Goal: Information Seeking & Learning: Learn about a topic

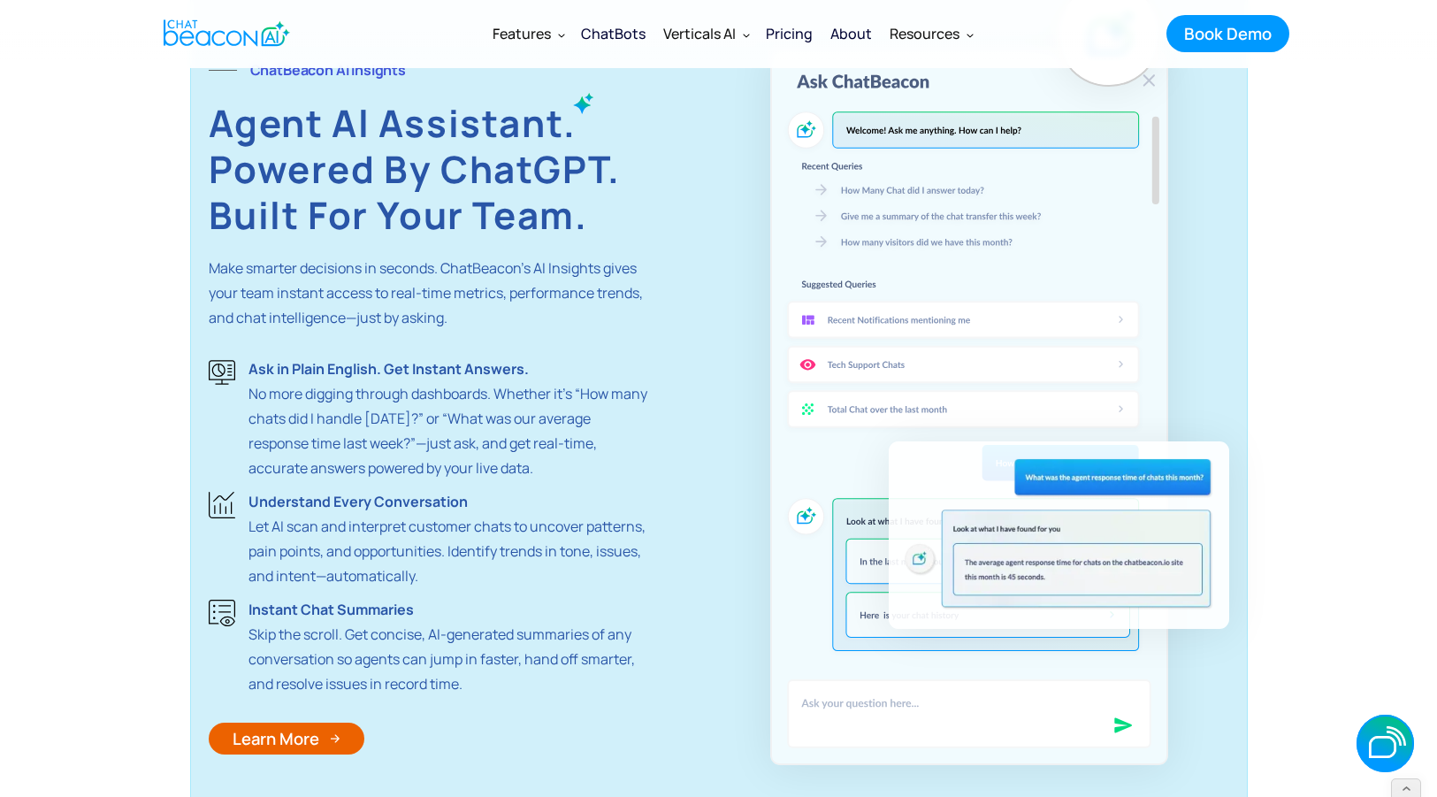
scroll to position [3760, 0]
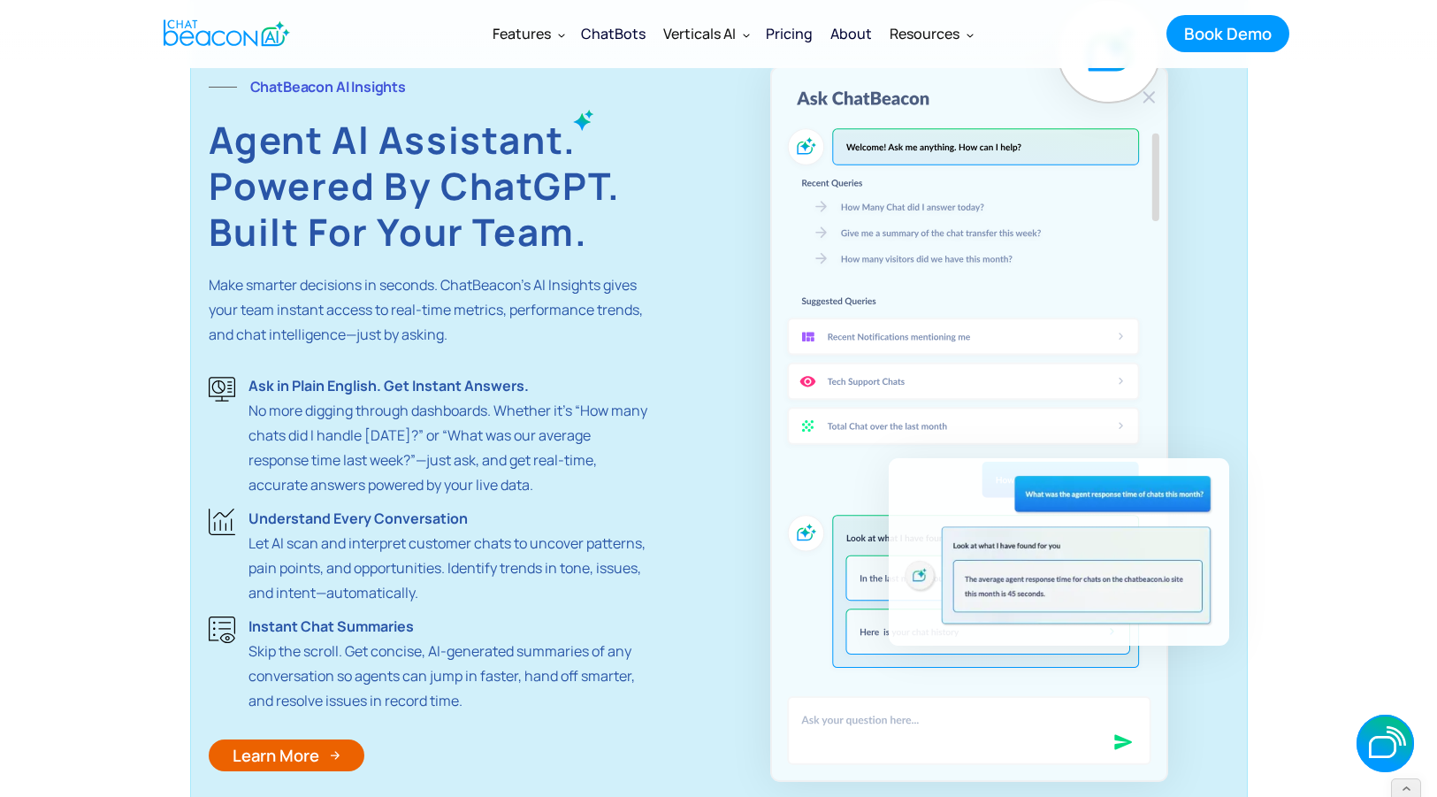
click at [195, 81] on div "ChatBeacon AI Insights Agent Al Assistant. Powered by ChatGPT. Built for your t…" at bounding box center [719, 422] width 1058 height 913
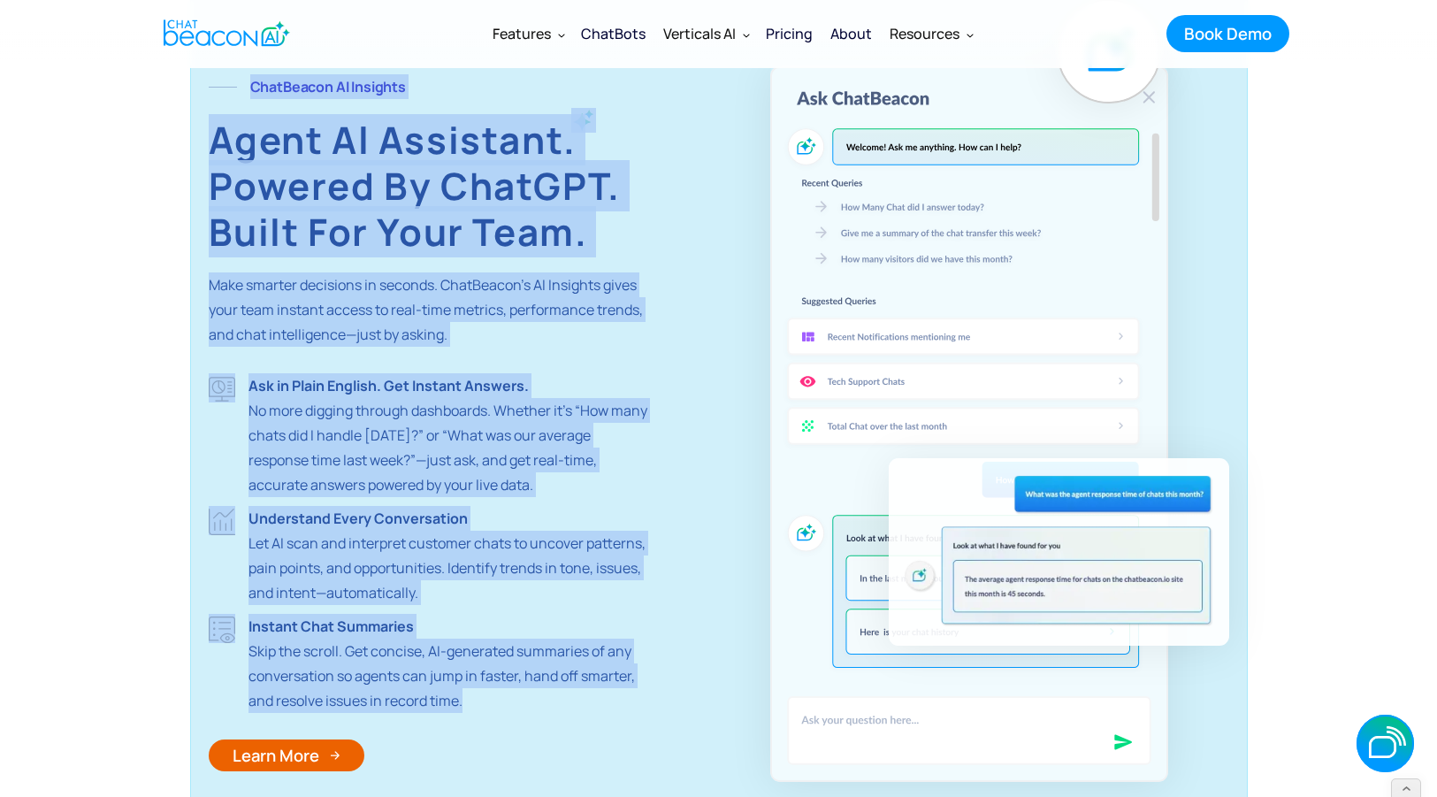
drag, startPoint x: 195, startPoint y: 81, endPoint x: 496, endPoint y: 701, distance: 689.3
click at [496, 701] on div "ChatBeacon AI Insights Agent Al Assistant. Powered by ChatGPT. Built for your t…" at bounding box center [719, 422] width 1058 height 913
copy div "ChatBeacon AI Insights Agent Al Assistant. Powered by ChatGPT. Built for your t…"
click at [359, 214] on strong "Built for your team." at bounding box center [398, 231] width 379 height 51
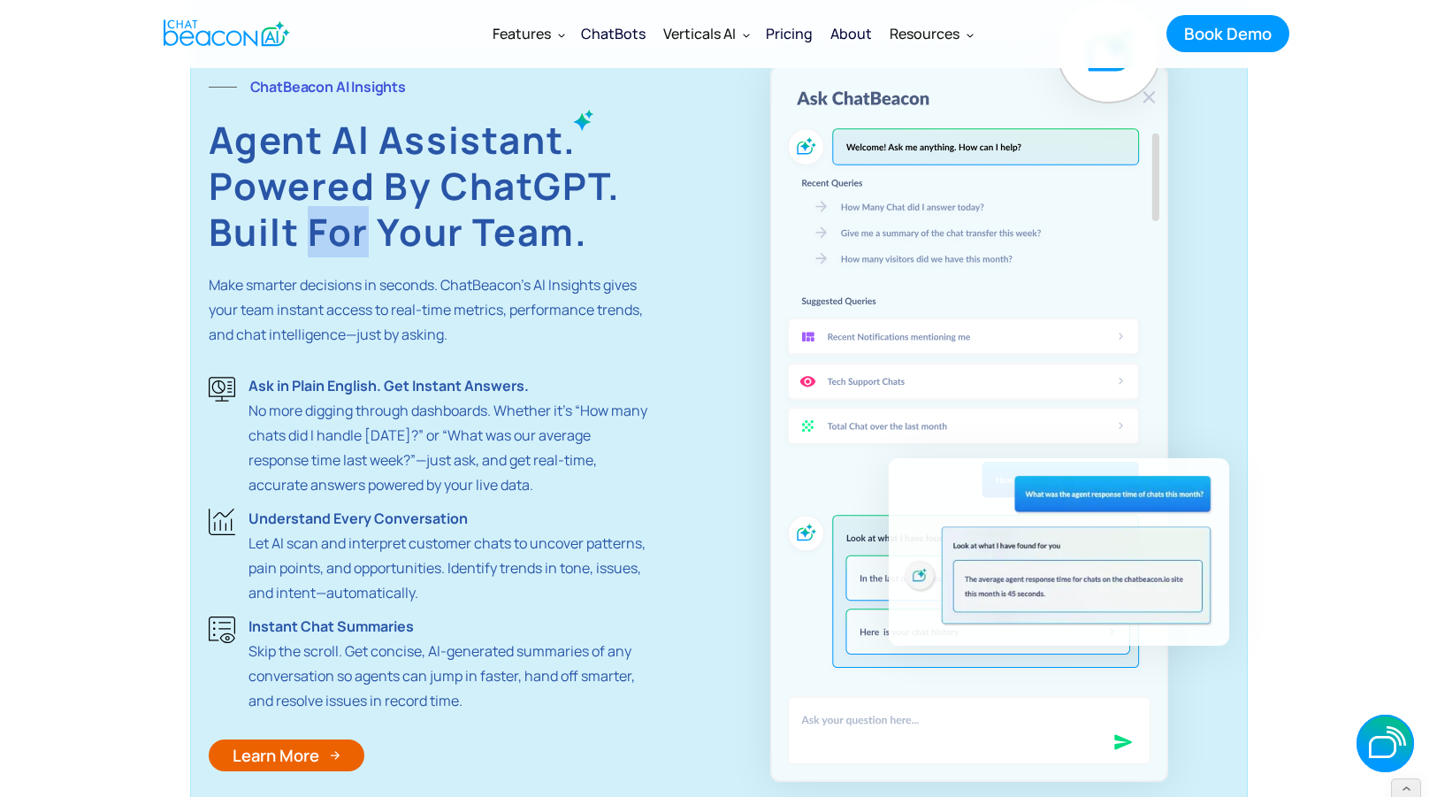
click at [359, 214] on strong "Built for your team." at bounding box center [398, 231] width 379 height 51
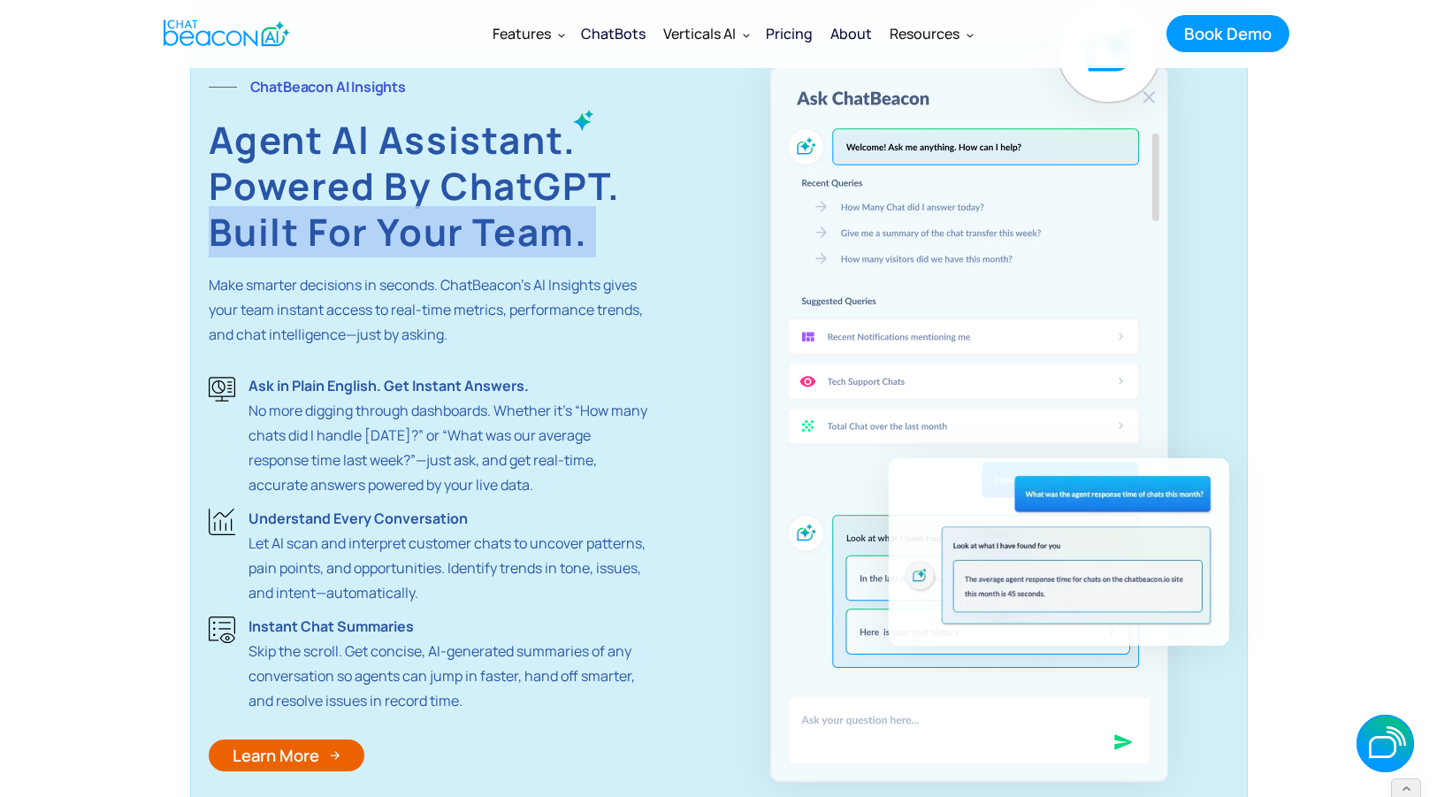
click at [359, 214] on strong "Built for your team." at bounding box center [398, 231] width 379 height 51
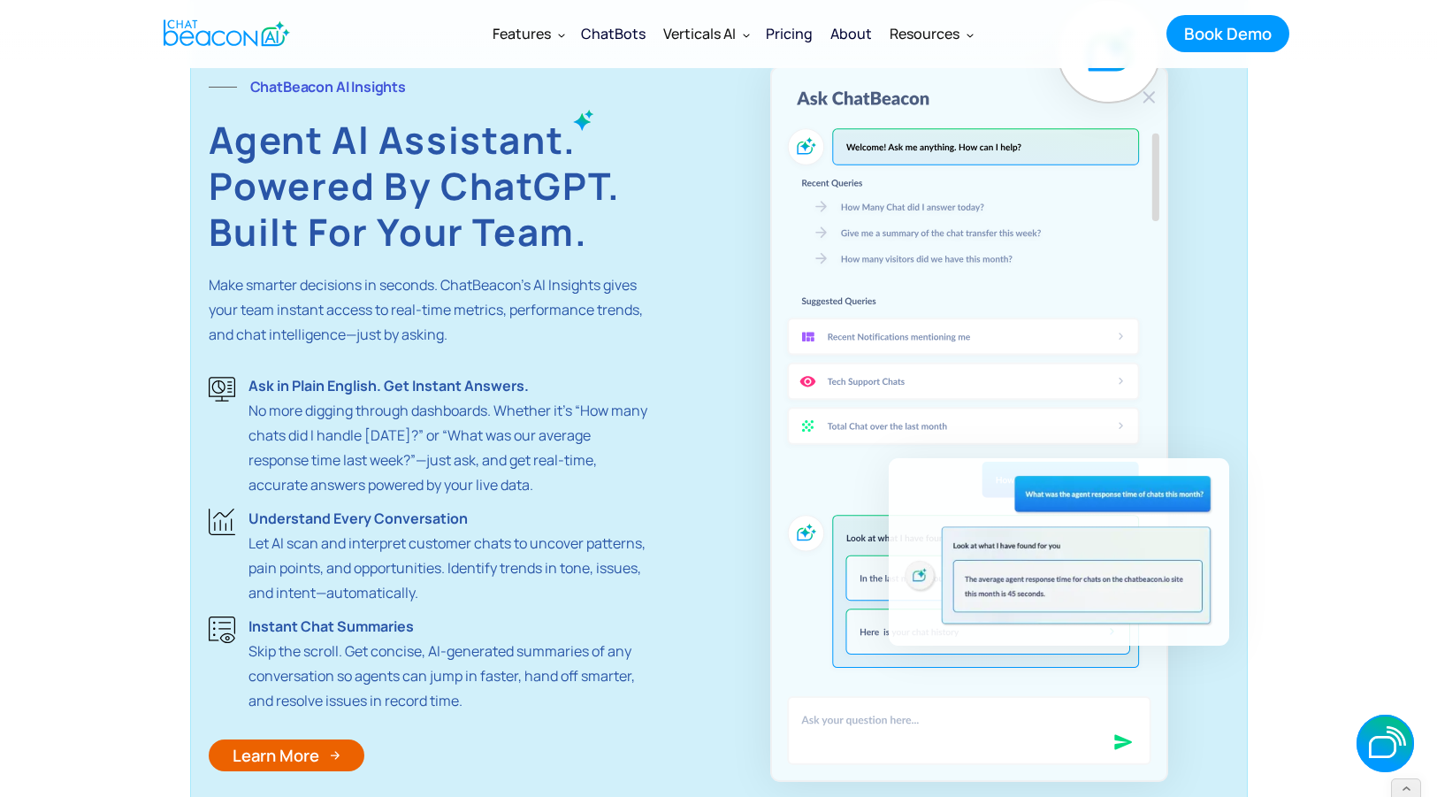
click at [367, 201] on strong "Powered by ChatGPT." at bounding box center [415, 185] width 412 height 51
click at [371, 227] on strong "Built for your team." at bounding box center [398, 231] width 379 height 51
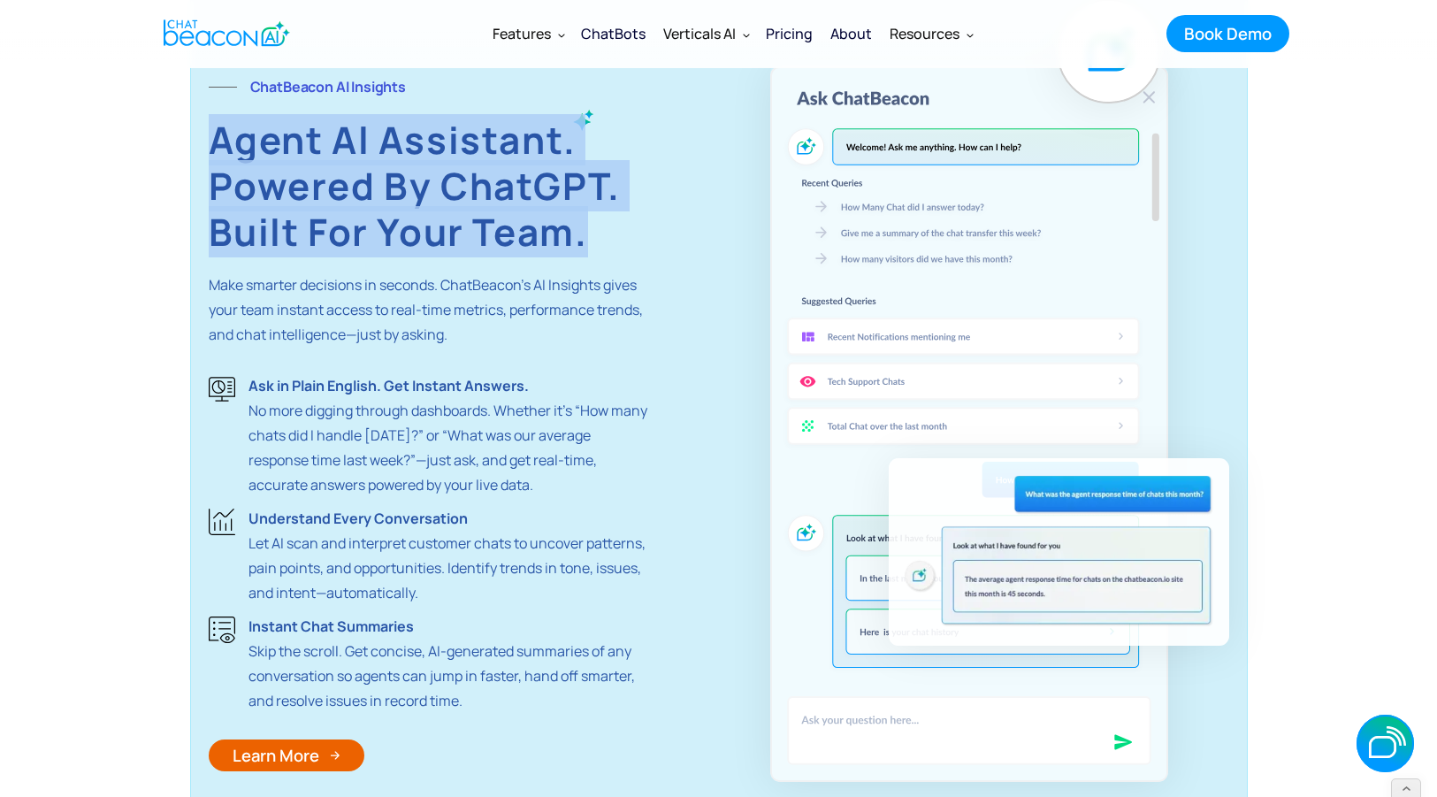
drag, startPoint x: 595, startPoint y: 235, endPoint x: 216, endPoint y: 148, distance: 389.3
click at [216, 148] on h2 "Agent Al Assistant. Powered by ChatGPT. Built for your team." at bounding box center [428, 186] width 439 height 138
